Goal: Task Accomplishment & Management: Use online tool/utility

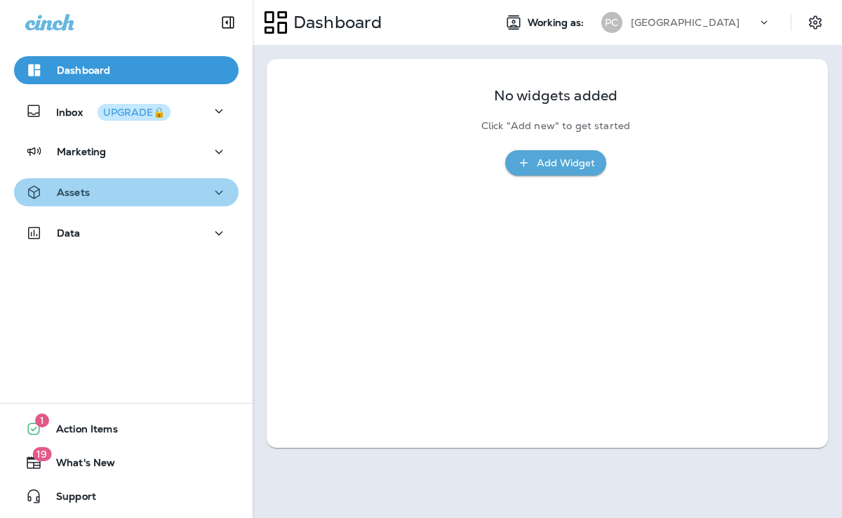
click at [161, 191] on div "Assets" at bounding box center [126, 193] width 202 height 18
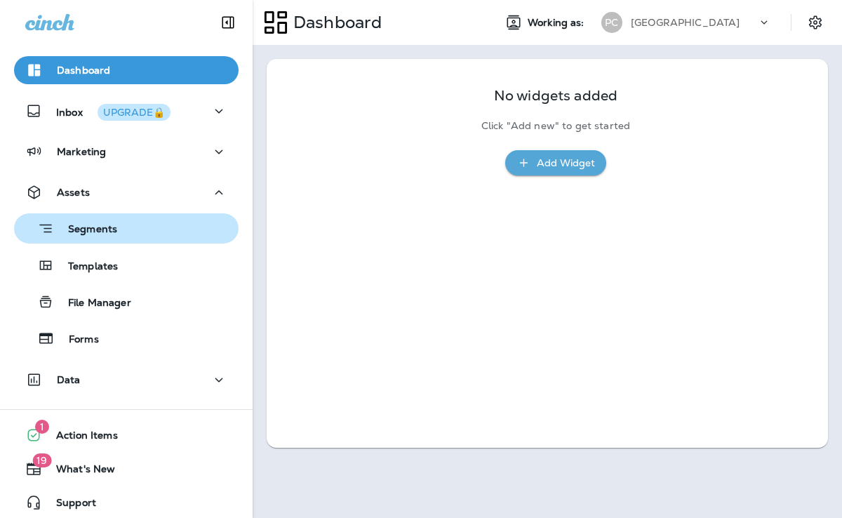
click at [159, 238] on div "Segments" at bounding box center [126, 228] width 213 height 22
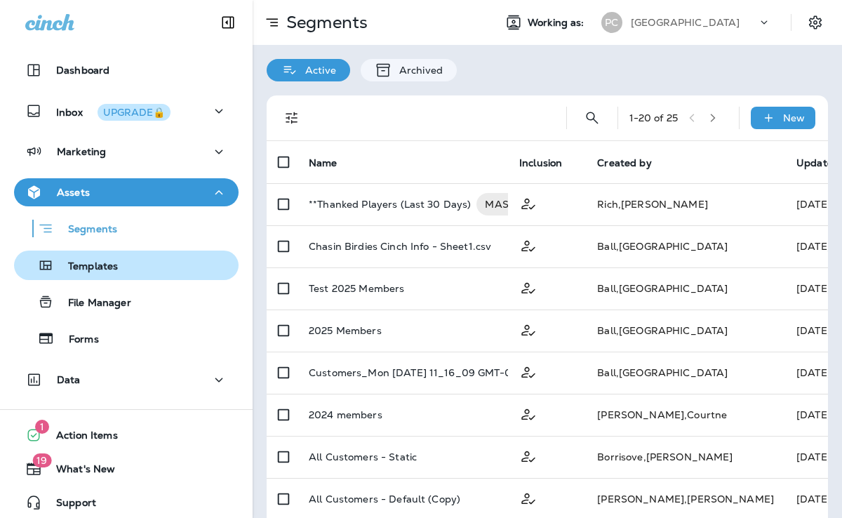
click at [109, 253] on button "Templates" at bounding box center [126, 264] width 225 height 29
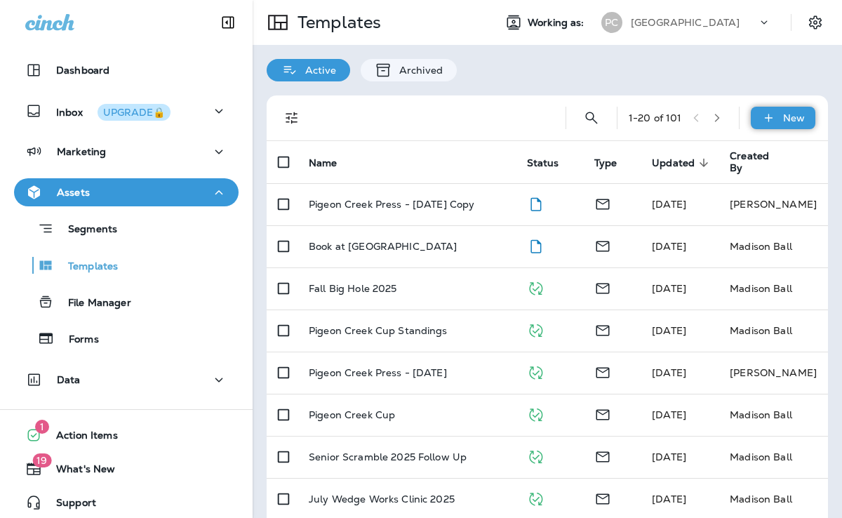
click at [790, 118] on p "New" at bounding box center [794, 117] width 22 height 11
click at [119, 233] on div at bounding box center [421, 259] width 842 height 518
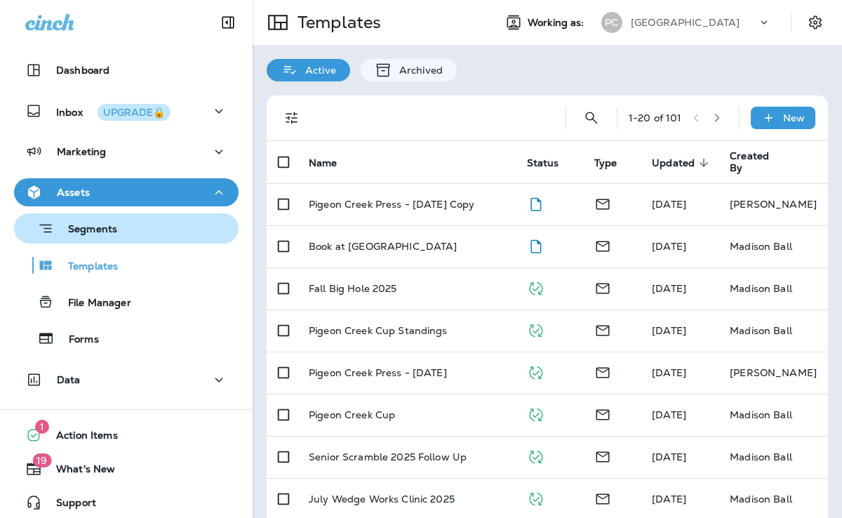
click at [115, 224] on p "Segments" at bounding box center [85, 230] width 63 height 14
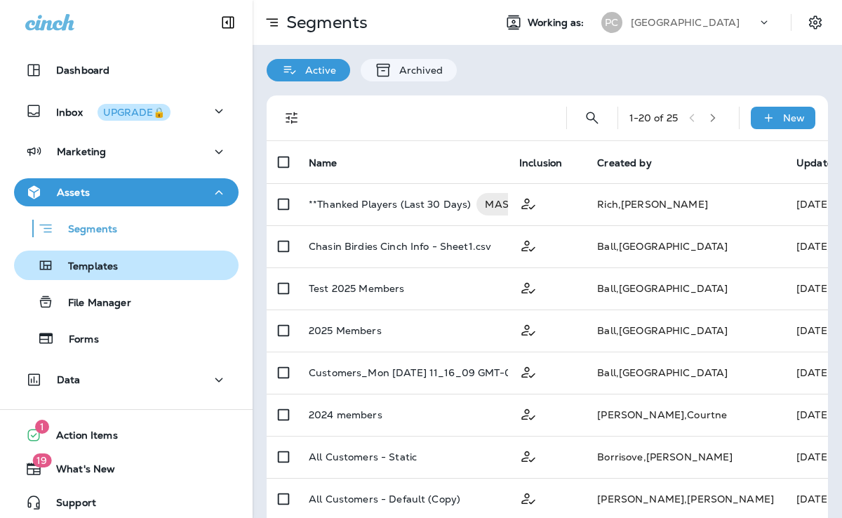
click at [107, 266] on p "Templates" at bounding box center [86, 266] width 64 height 13
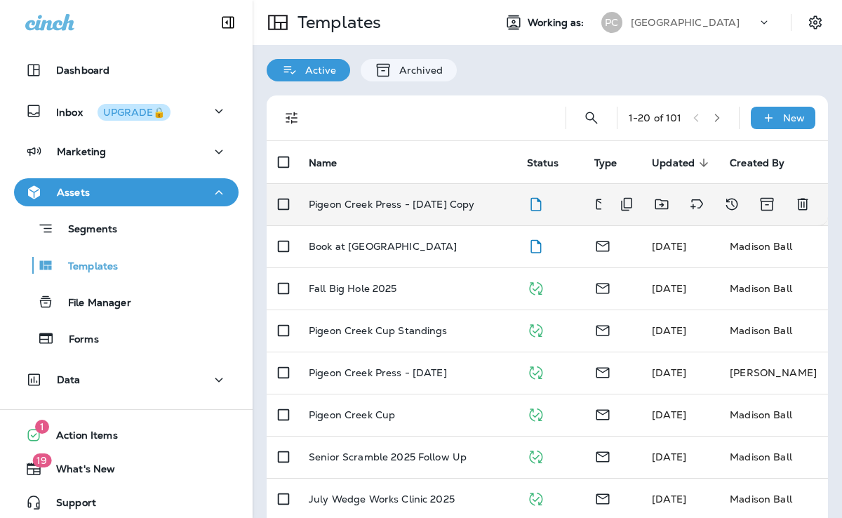
click at [387, 209] on p "Pigeon Creek Press - [DATE] Copy" at bounding box center [392, 204] width 166 height 11
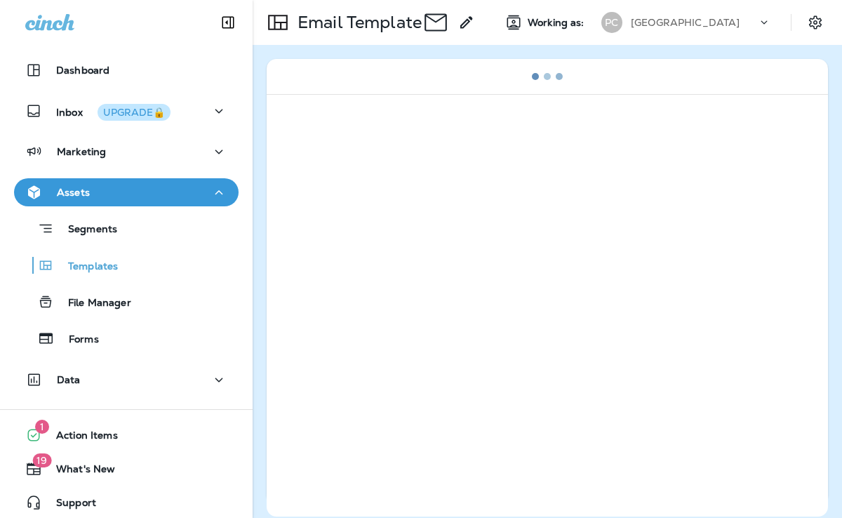
click at [387, 209] on div at bounding box center [547, 305] width 561 height 422
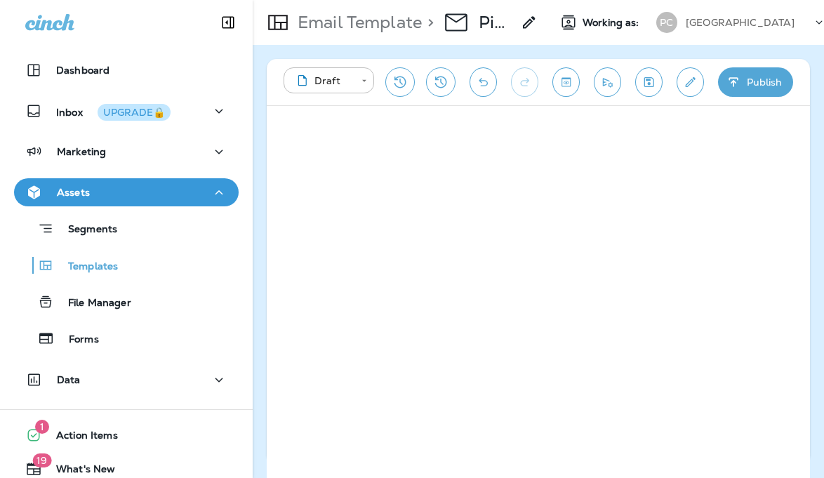
click at [263, 281] on div "**********" at bounding box center [538, 261] width 571 height 433
click at [812, 306] on div "**********" at bounding box center [538, 261] width 571 height 433
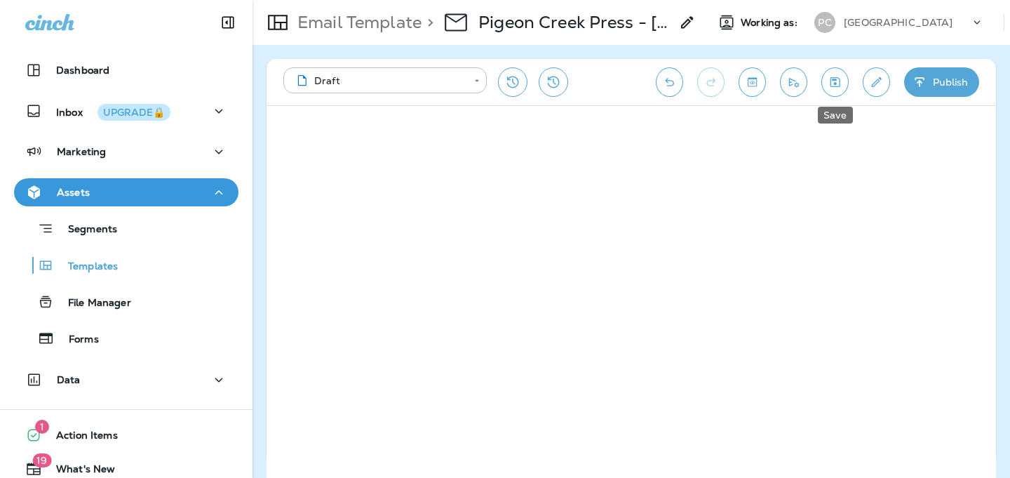
click at [841, 88] on button "Save" at bounding box center [835, 81] width 27 height 29
